Goal: Check status

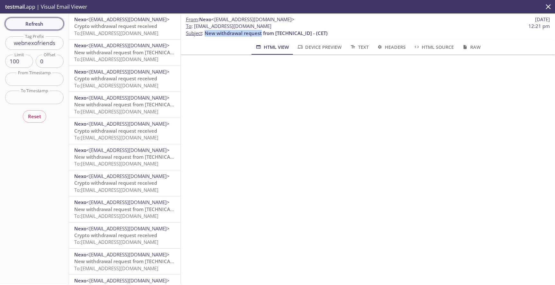
click at [45, 24] on span "Refresh" at bounding box center [34, 24] width 48 height 8
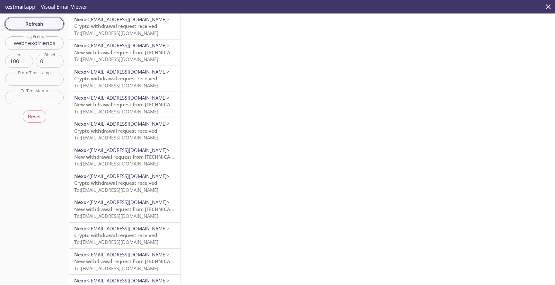
click at [45, 22] on span "Refresh" at bounding box center [34, 24] width 48 height 8
